Goal: Task Accomplishment & Management: Manage account settings

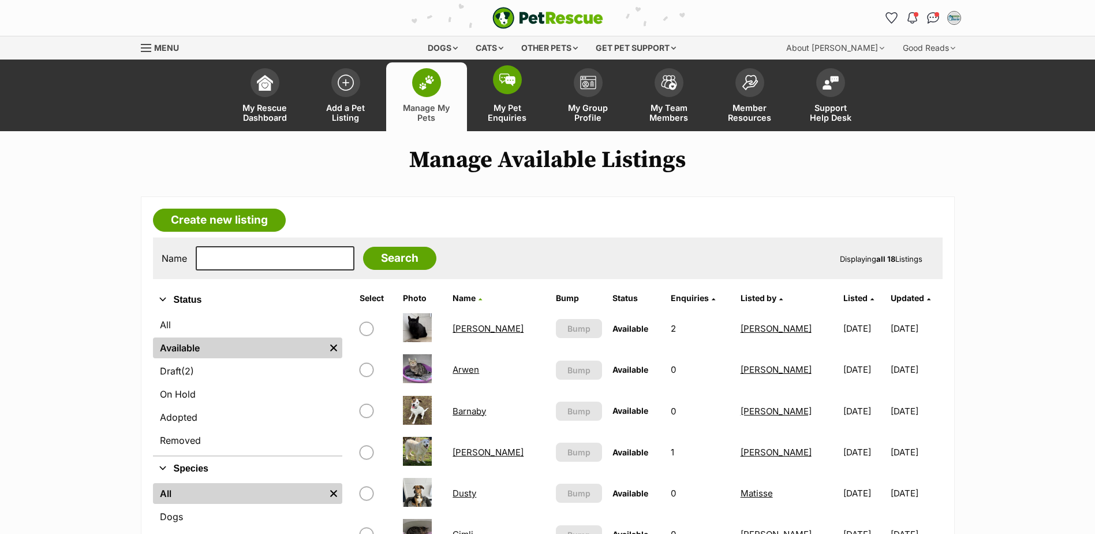
click at [522, 79] on link "My Pet Enquiries" at bounding box center [507, 96] width 81 height 69
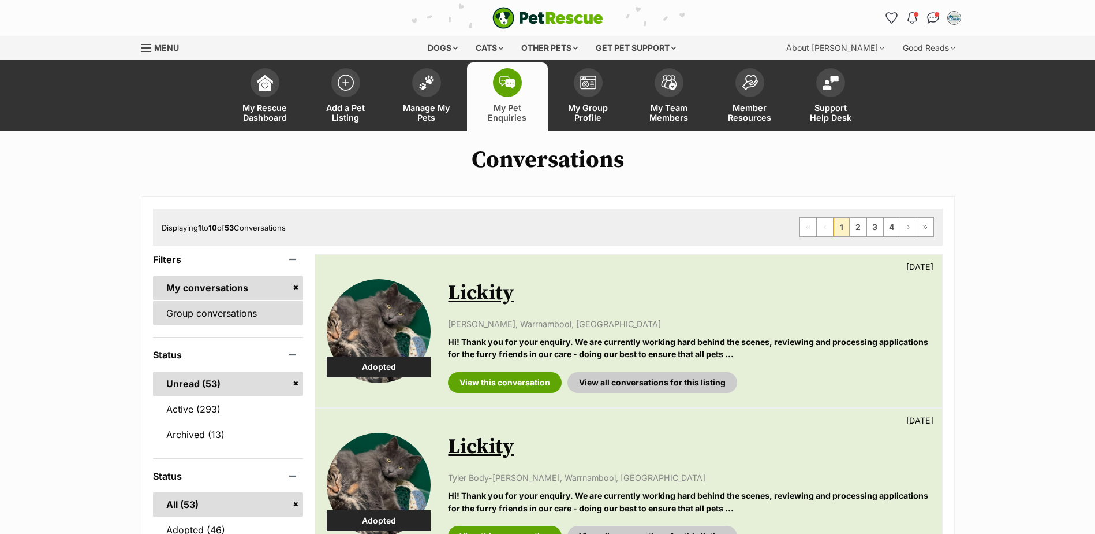
click at [248, 322] on link "Group conversations" at bounding box center [228, 313] width 151 height 24
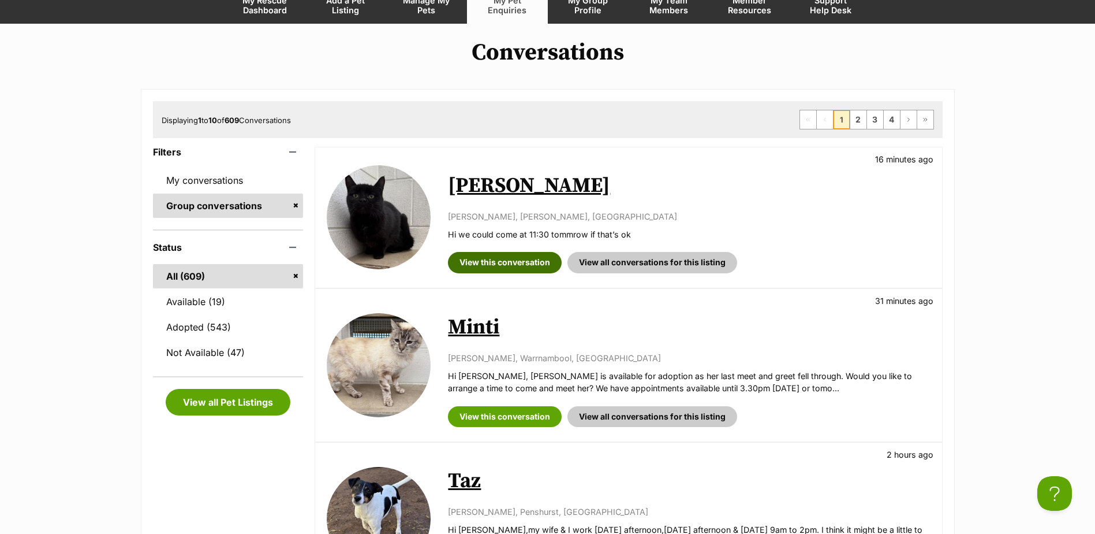
scroll to position [115, 0]
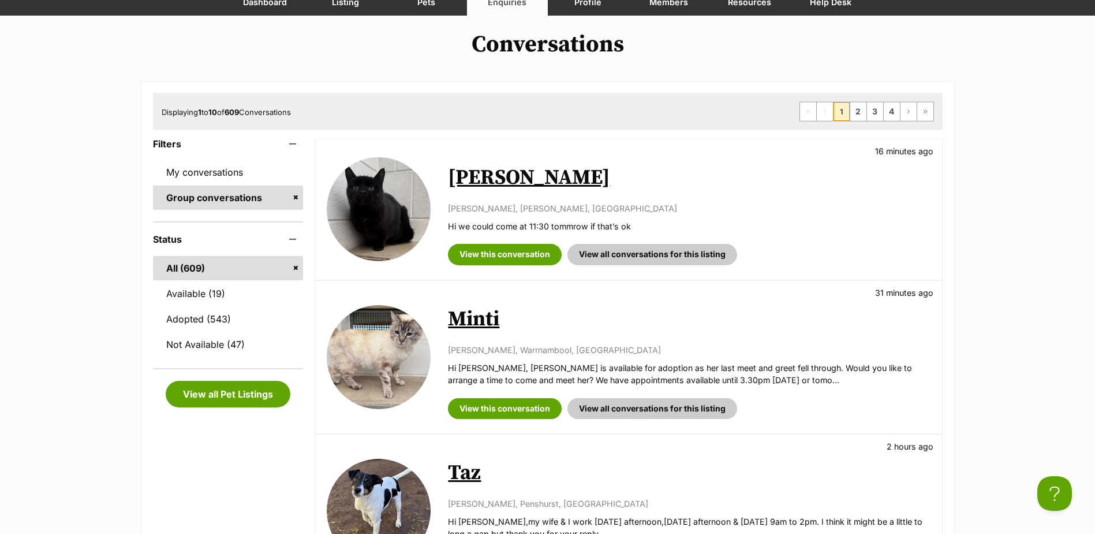
click at [468, 309] on link "Minti" at bounding box center [473, 319] width 51 height 26
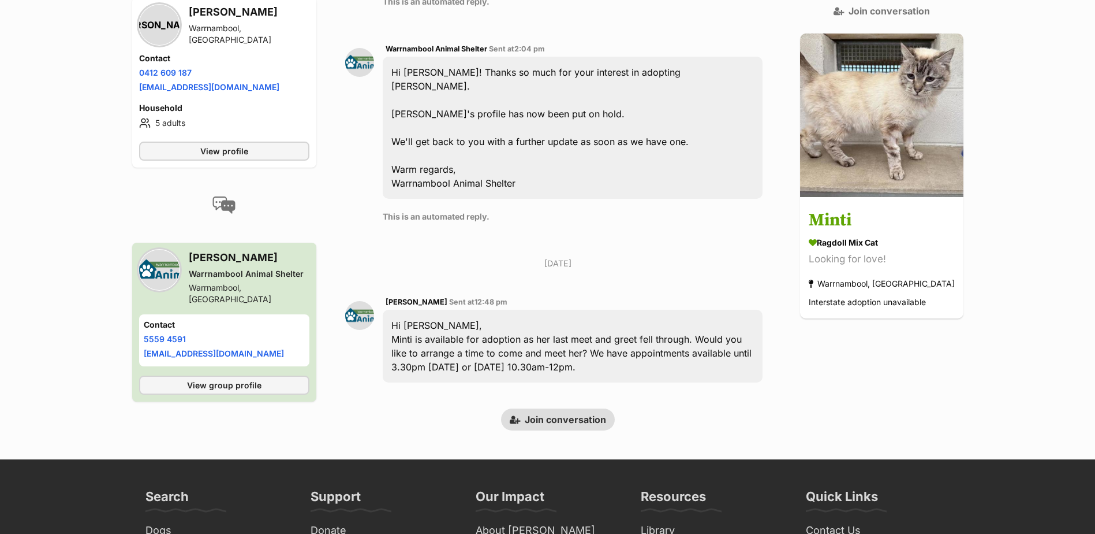
scroll to position [613, 0]
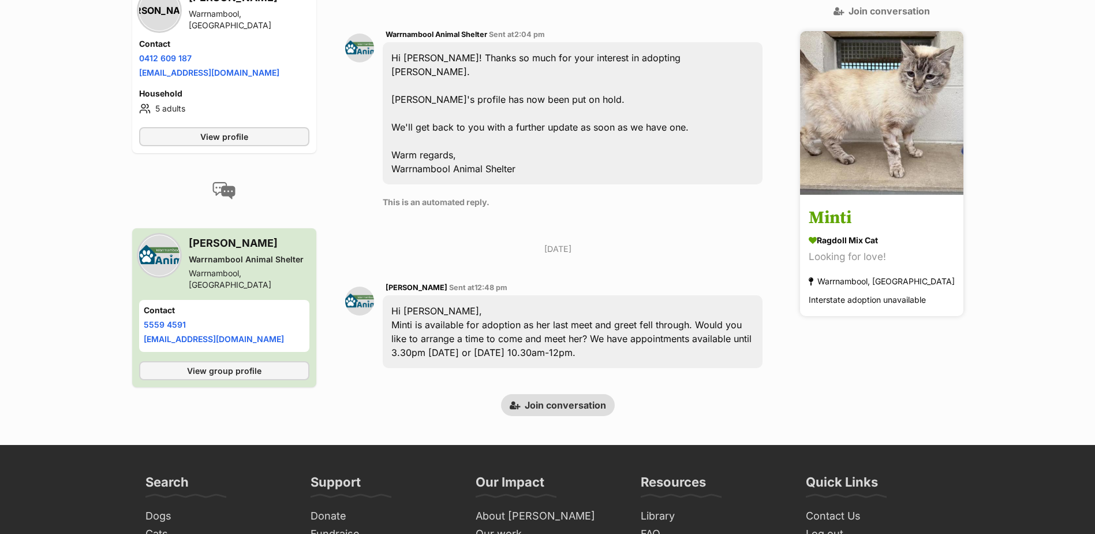
click at [849, 206] on h3 "Minti" at bounding box center [882, 219] width 146 height 26
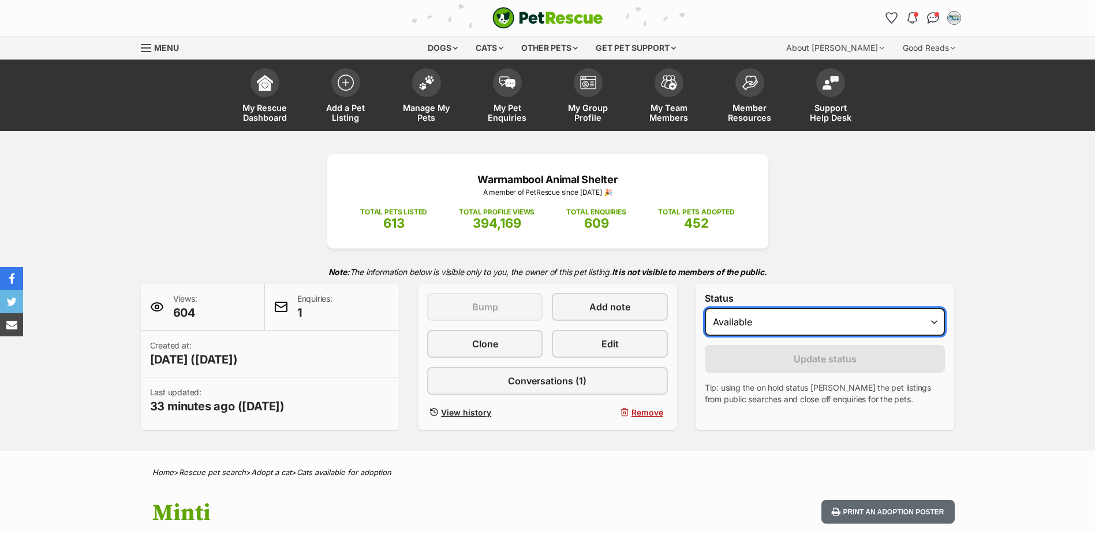
click at [838, 316] on select "Draft - not available as listing has enquires Available On hold Adopted" at bounding box center [825, 322] width 241 height 28
select select "rehomed"
click at [705, 308] on select "Draft - not available as listing has enquires Available On hold Adopted" at bounding box center [825, 322] width 241 height 28
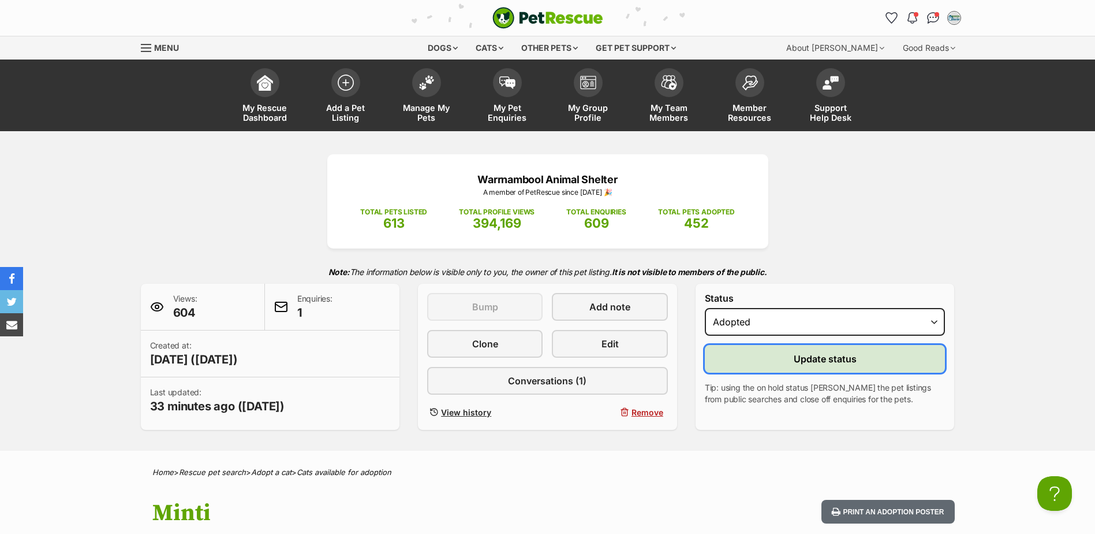
click at [795, 357] on span "Update status" at bounding box center [825, 359] width 63 height 14
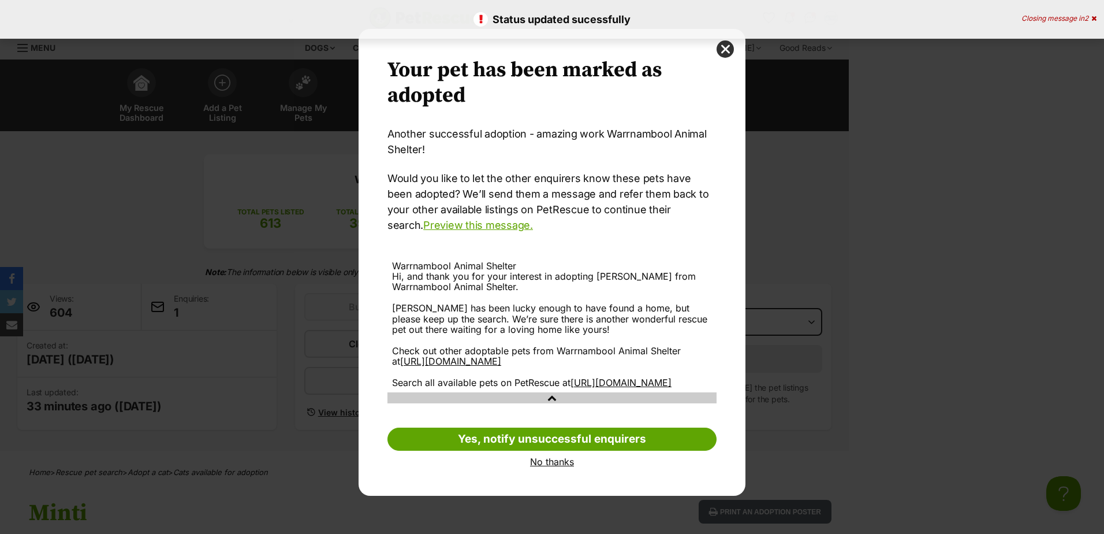
click at [558, 467] on link "No thanks" at bounding box center [551, 461] width 329 height 10
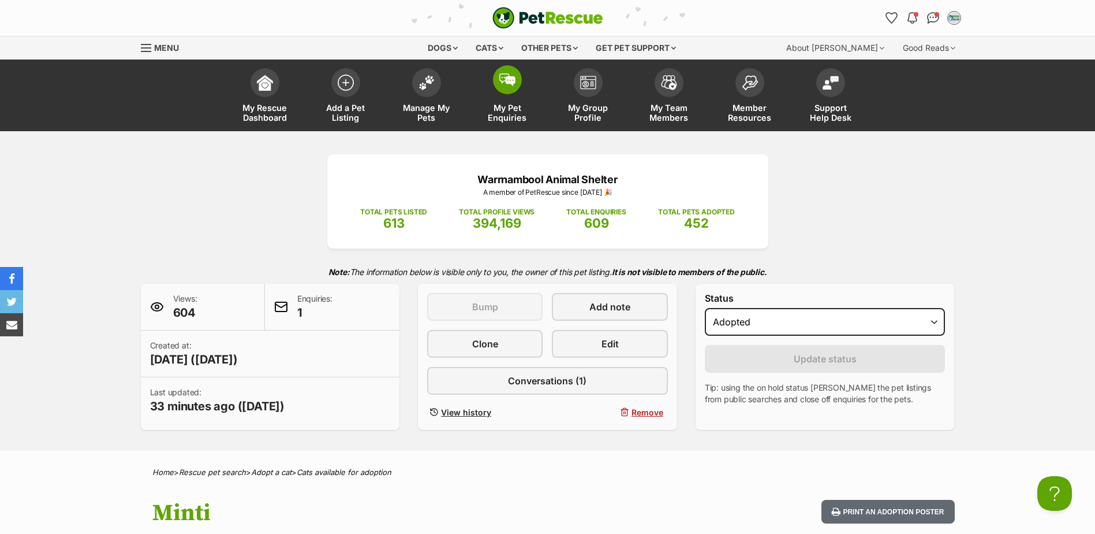
click at [505, 73] on img at bounding box center [507, 79] width 16 height 13
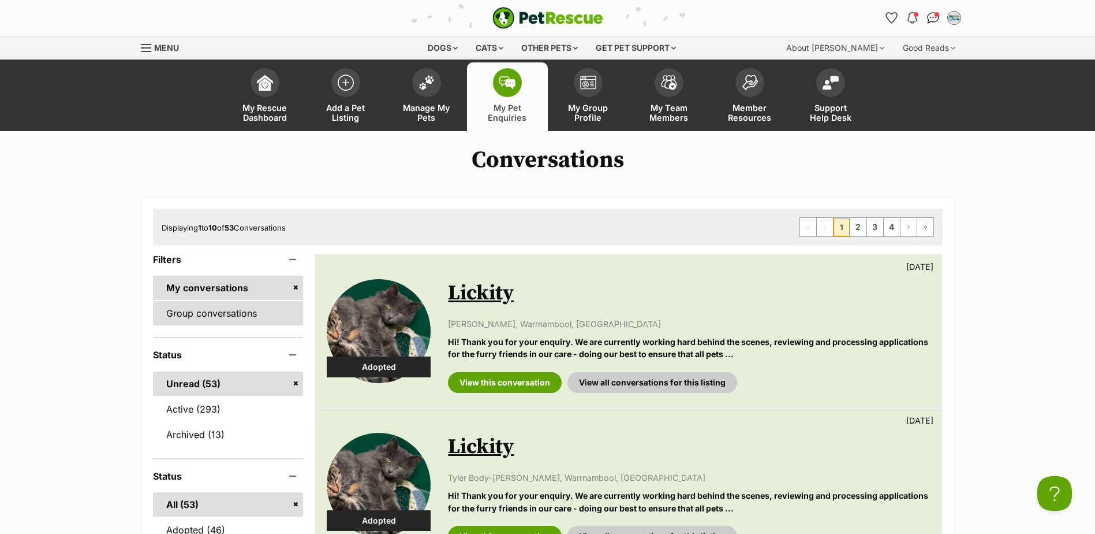
drag, startPoint x: 249, startPoint y: 320, endPoint x: 262, endPoint y: 314, distance: 14.2
click at [249, 320] on link "Group conversations" at bounding box center [228, 313] width 151 height 24
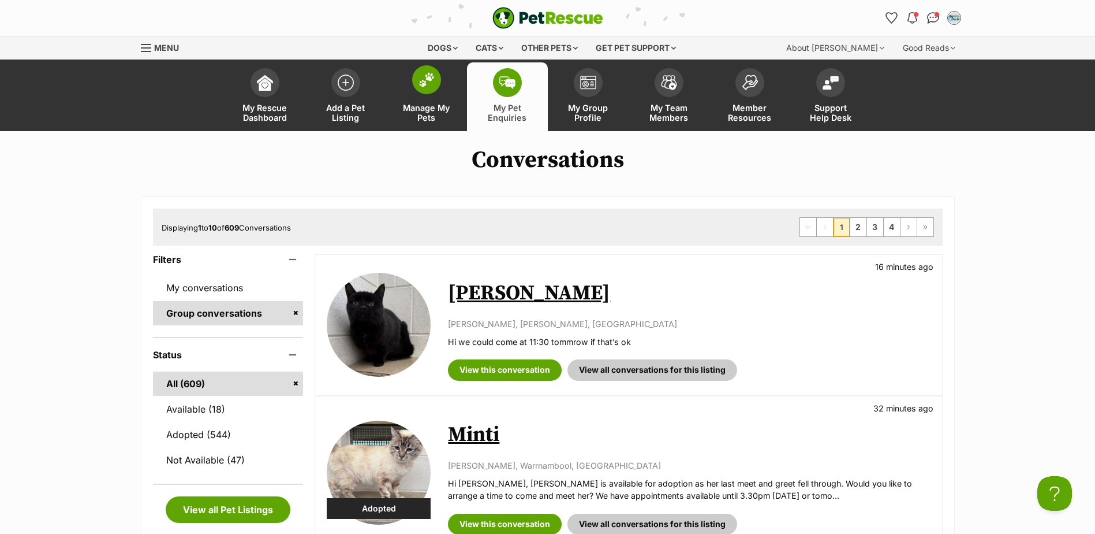
click at [424, 111] on span "Manage My Pets" at bounding box center [427, 113] width 52 height 20
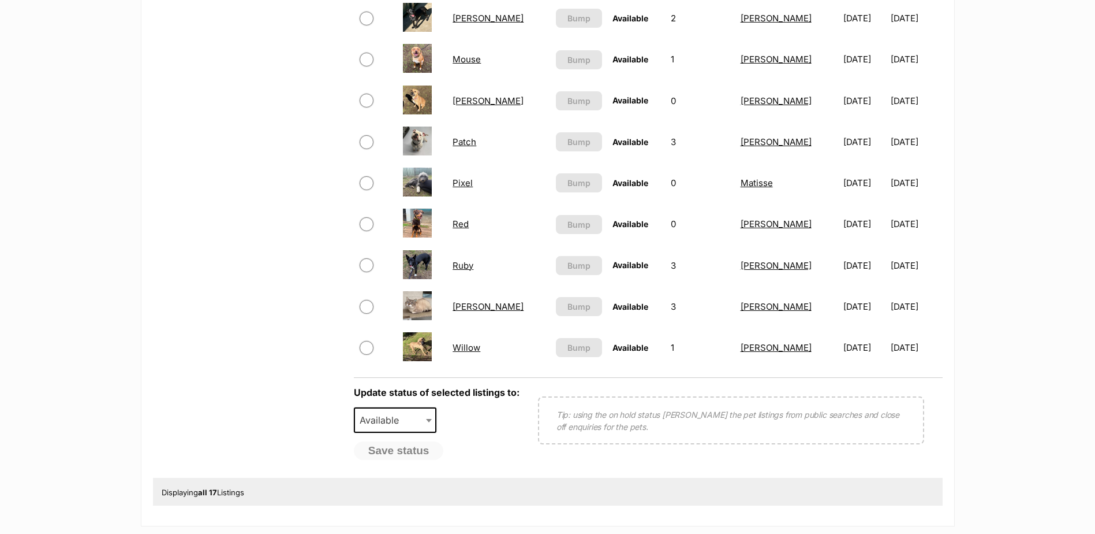
scroll to position [520, 0]
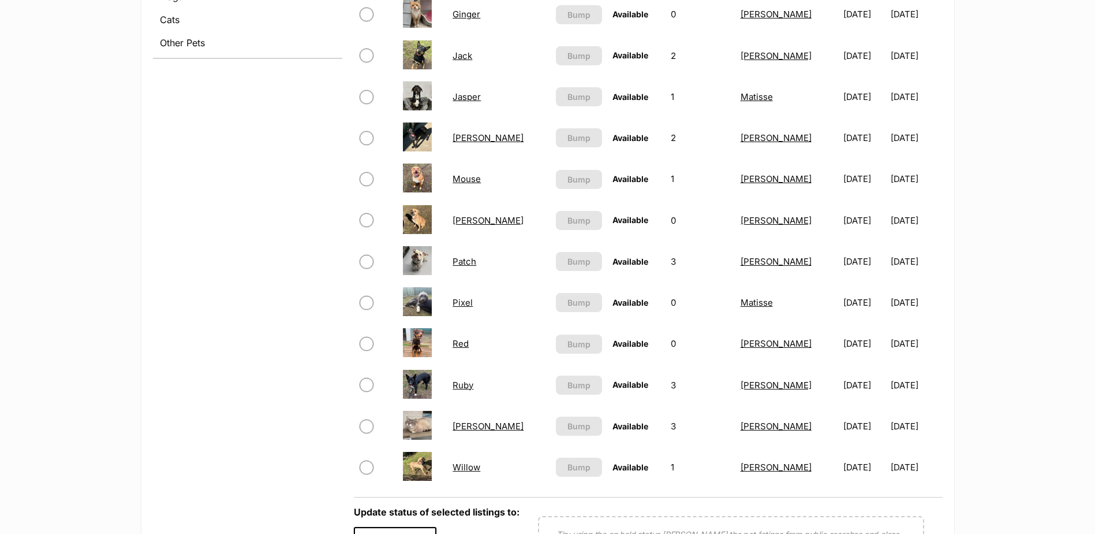
click at [471, 427] on link "Stewart" at bounding box center [488, 425] width 71 height 11
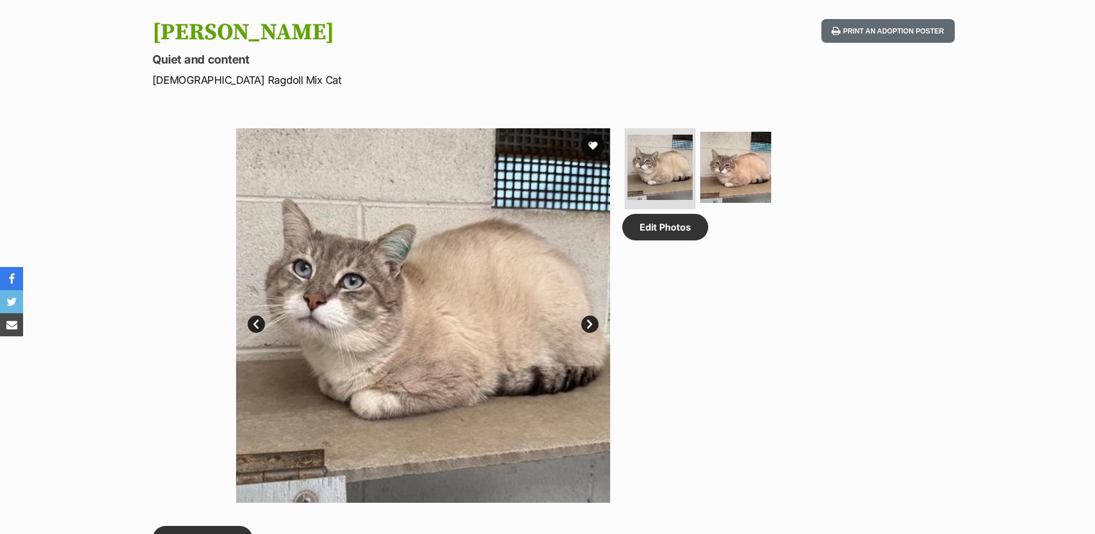
scroll to position [577, 0]
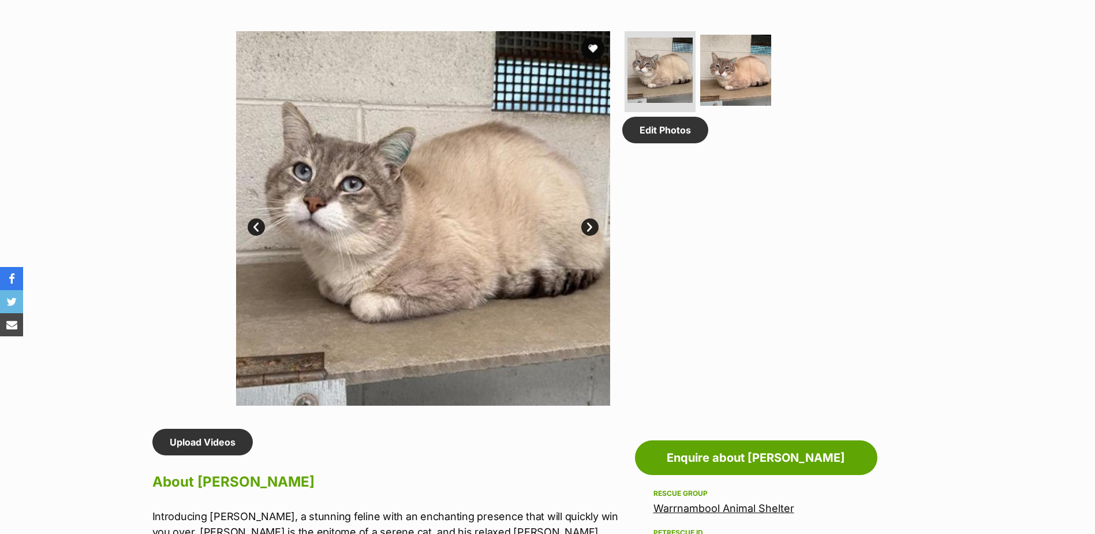
click at [580, 218] on img at bounding box center [423, 218] width 374 height 374
click at [594, 223] on link "Next" at bounding box center [589, 226] width 17 height 17
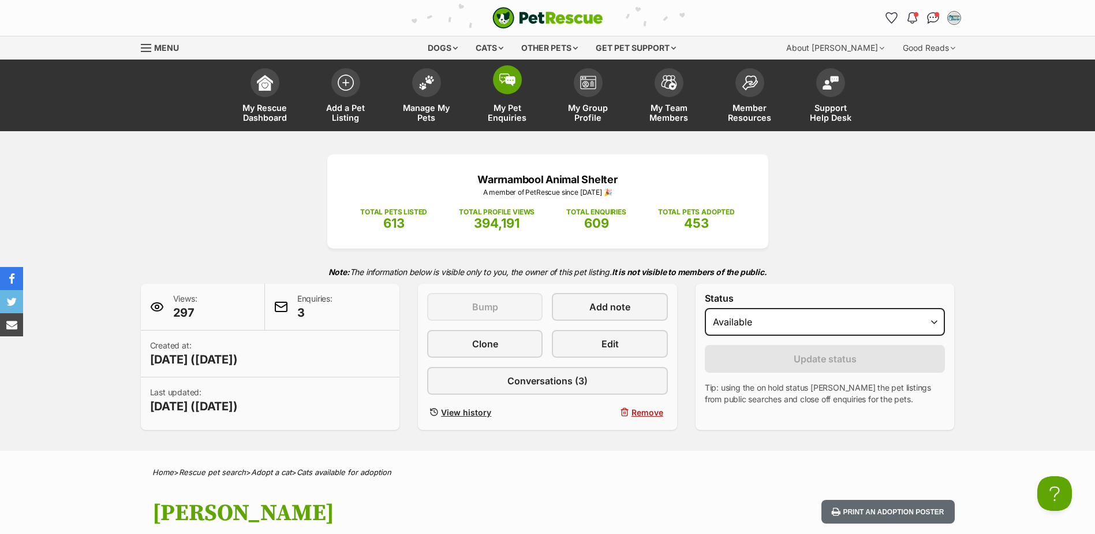
click at [497, 101] on link "My Pet Enquiries" at bounding box center [507, 96] width 81 height 69
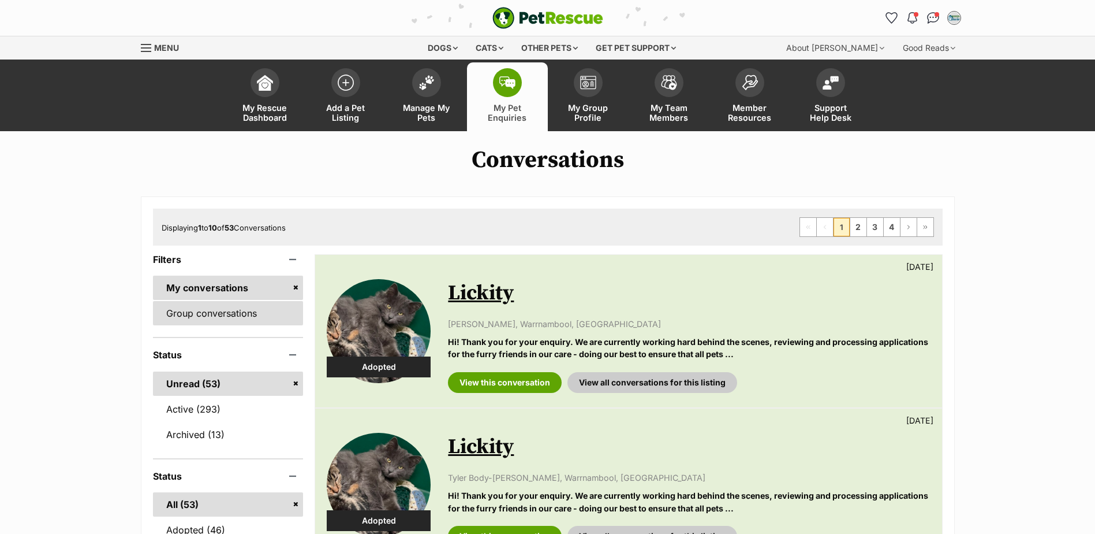
click at [211, 301] on link "Group conversations" at bounding box center [228, 313] width 151 height 24
